Goal: Check status

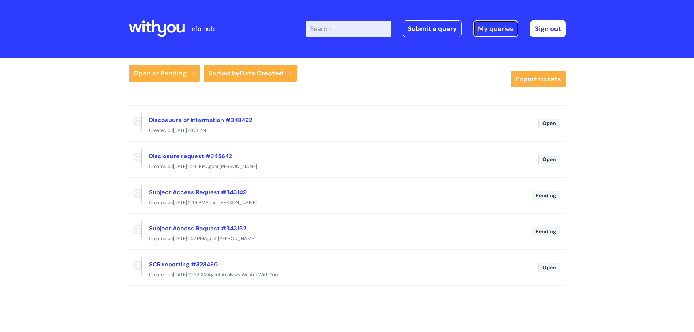
click at [490, 29] on link "My queries" at bounding box center [495, 28] width 45 height 17
click at [218, 194] on link "Subject Access Request #343149" at bounding box center [198, 192] width 98 height 8
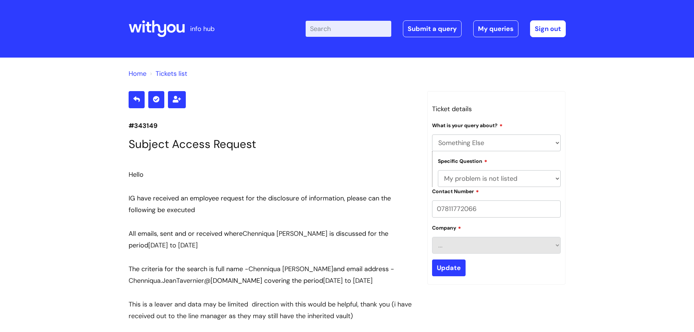
select select "Something Else"
select select "My problem is not listed"
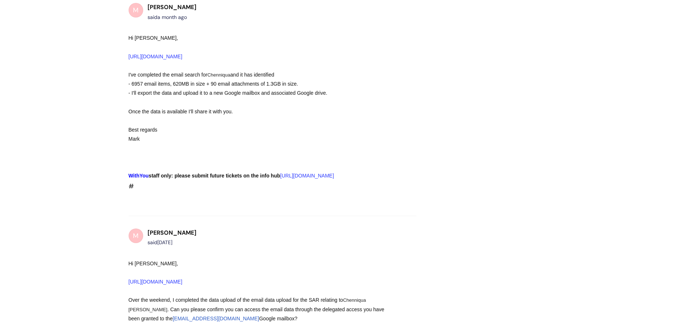
scroll to position [1072, 0]
